Goal: Navigation & Orientation: Find specific page/section

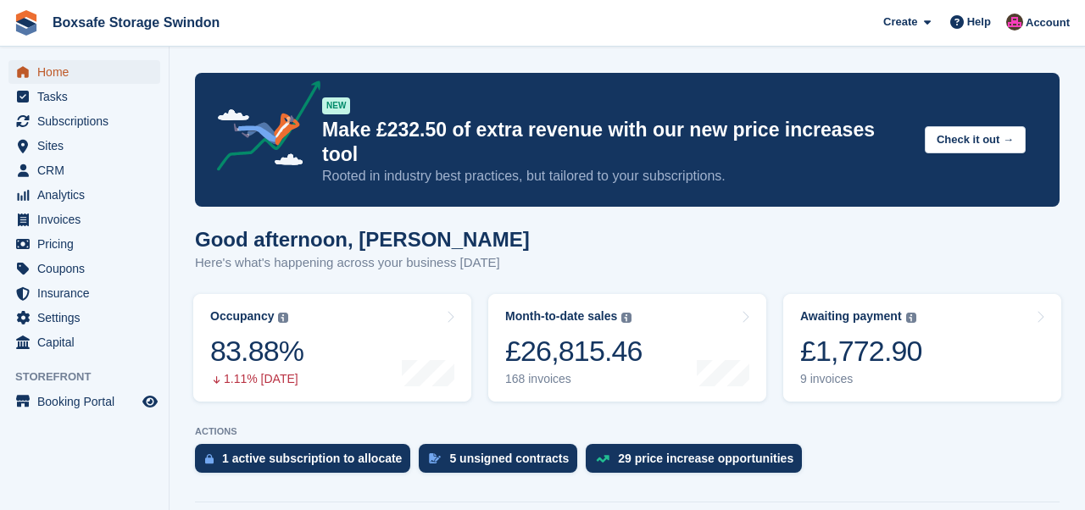
click at [56, 75] on span "Home" at bounding box center [88, 72] width 102 height 24
click at [52, 71] on span "Home" at bounding box center [88, 72] width 102 height 24
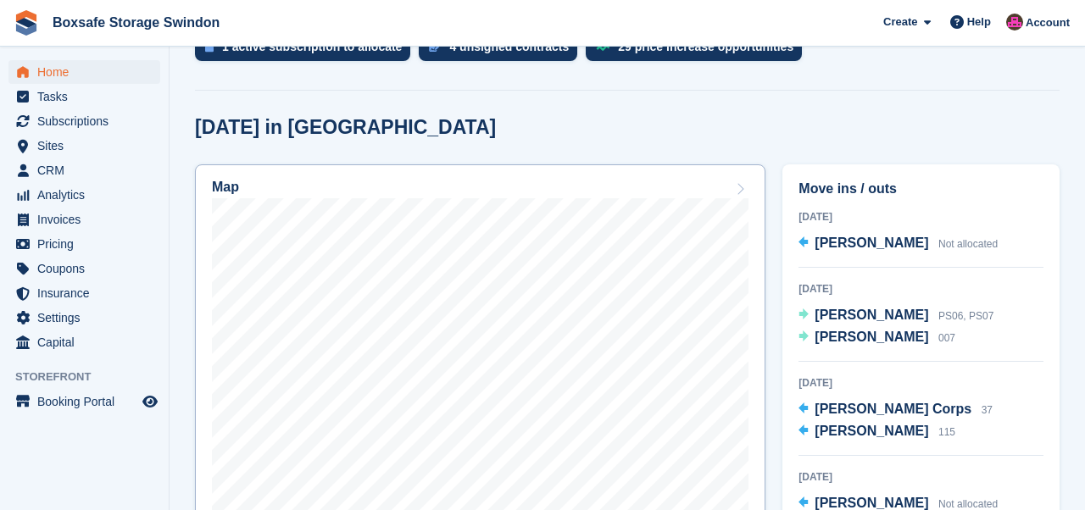
scroll to position [414, 0]
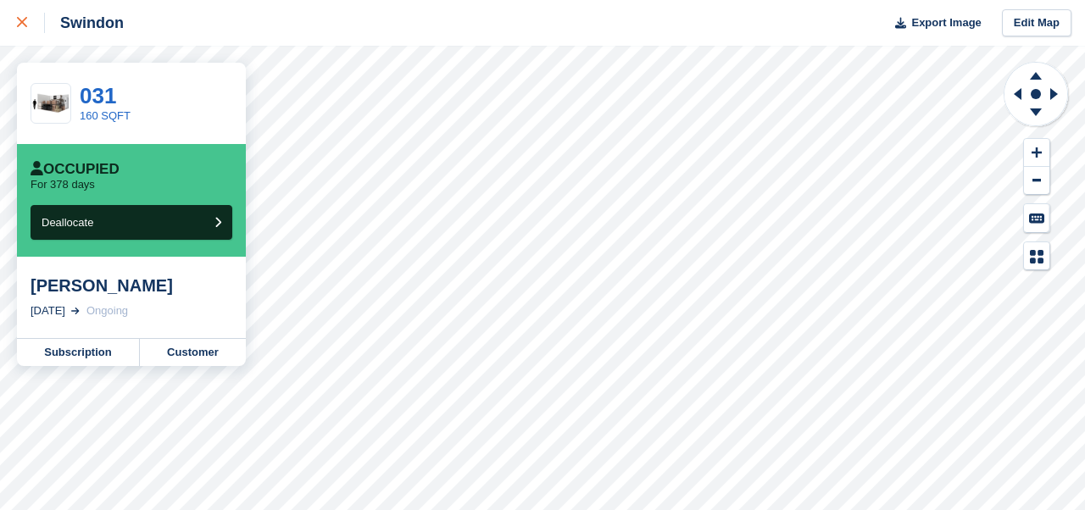
click at [24, 19] on icon at bounding box center [22, 22] width 10 height 10
